Goal: Find specific page/section: Find specific page/section

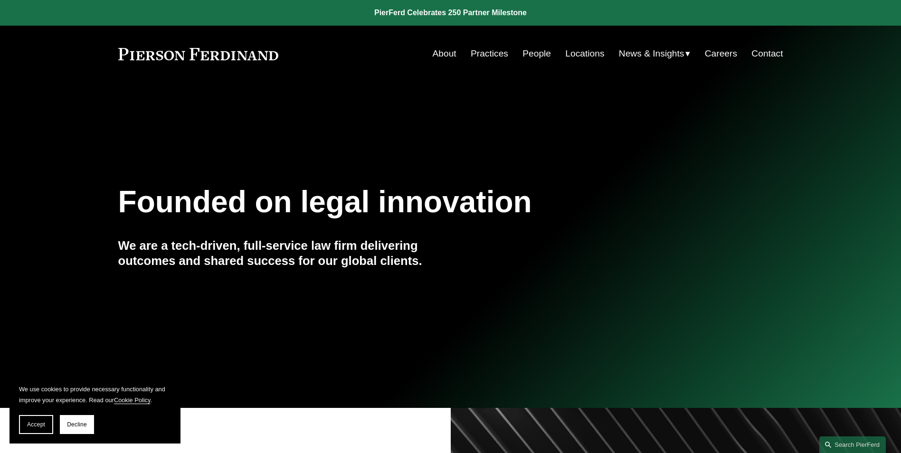
click at [494, 50] on link "Practices" at bounding box center [490, 54] width 38 height 18
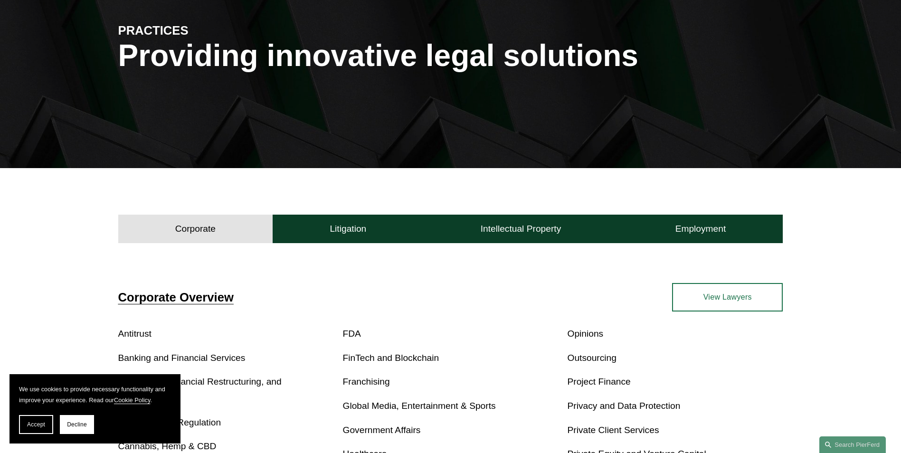
scroll to position [117, 0]
click at [337, 225] on h4 "Litigation" at bounding box center [348, 228] width 37 height 11
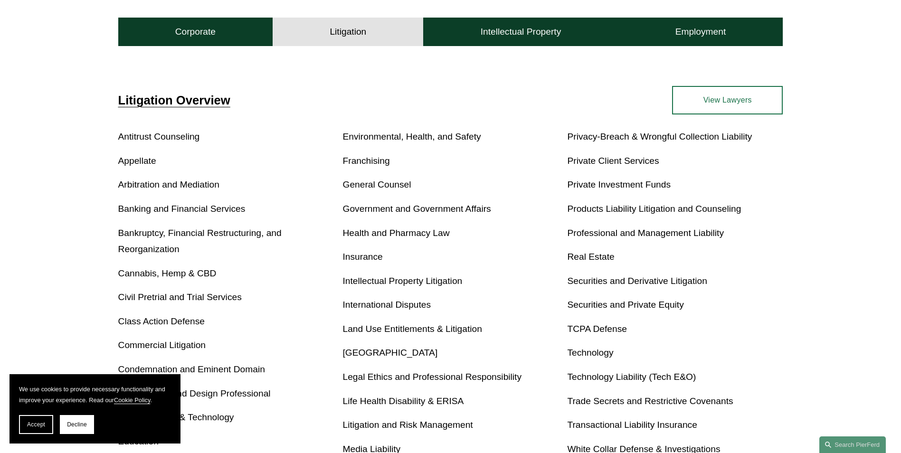
scroll to position [315, 0]
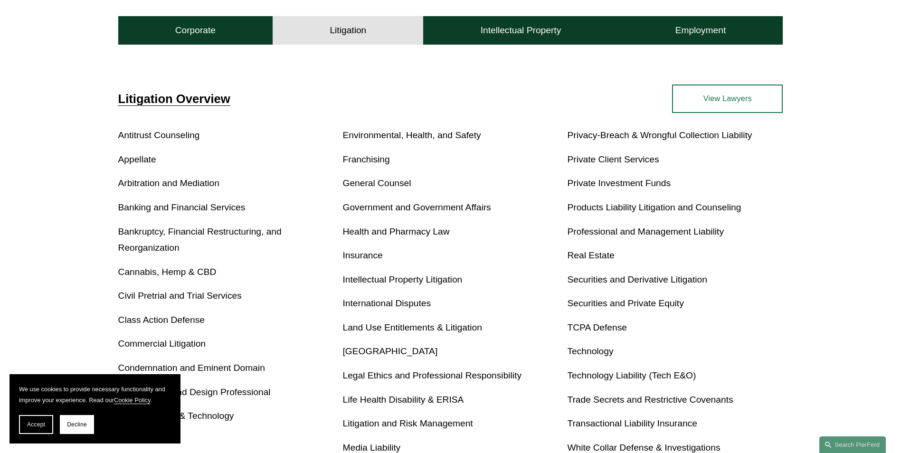
click at [363, 258] on link "Insurance" at bounding box center [363, 255] width 40 height 10
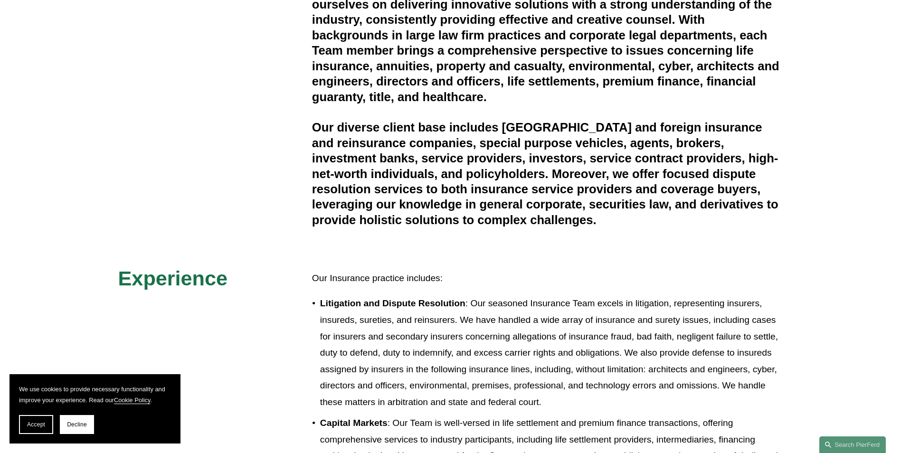
scroll to position [323, 0]
